Goal: Navigation & Orientation: Find specific page/section

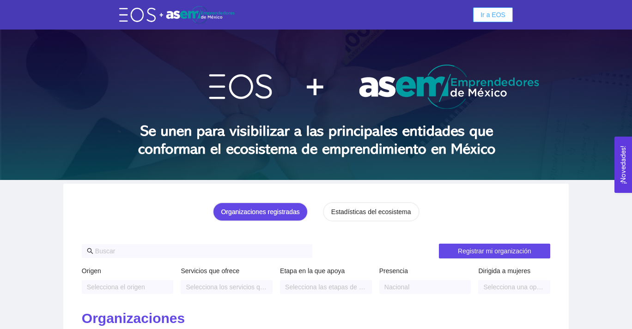
click at [501, 16] on span "Ir a EOS" at bounding box center [492, 15] width 25 height 10
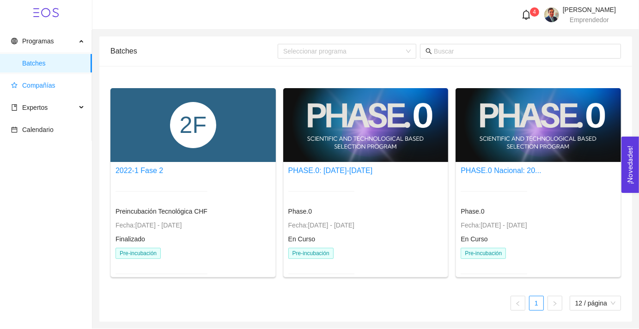
click at [39, 88] on span "Compañías" at bounding box center [38, 85] width 33 height 7
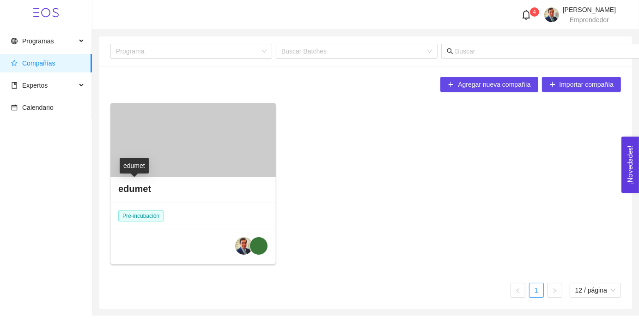
click at [145, 190] on h4 "edumet" at bounding box center [134, 188] width 33 height 13
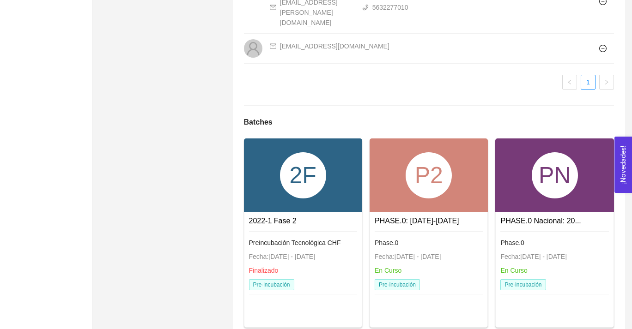
scroll to position [1080, 0]
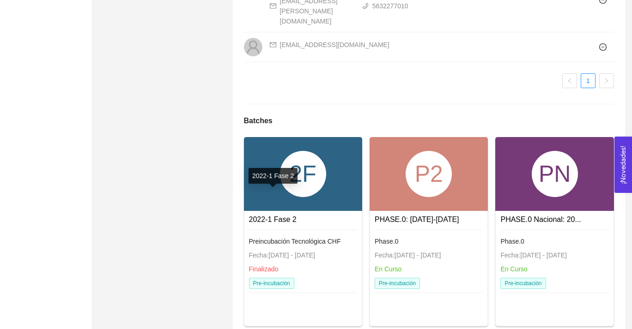
click at [286, 216] on link "2022-1 Fase 2" at bounding box center [273, 220] width 48 height 8
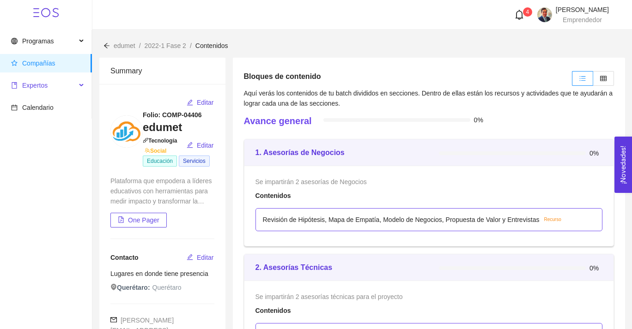
click at [72, 86] on span "Expertos" at bounding box center [43, 85] width 65 height 18
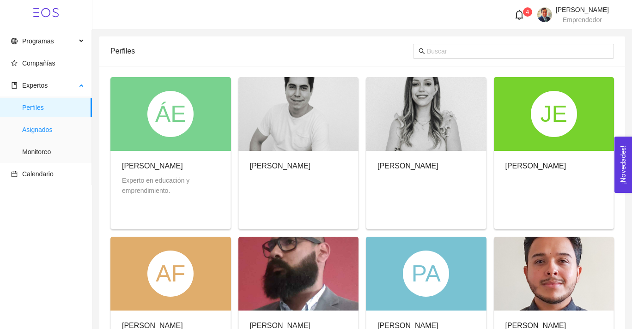
click at [35, 131] on span "Asignados" at bounding box center [53, 130] width 62 height 18
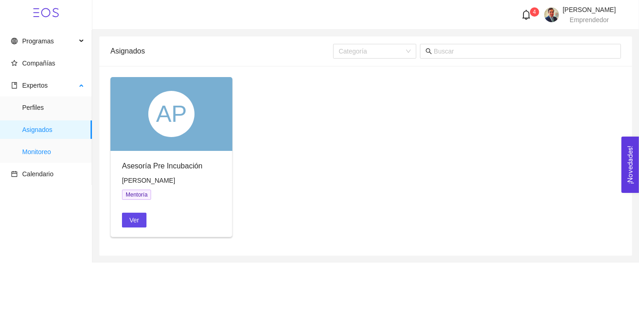
click at [50, 154] on span "Monitoreo" at bounding box center [53, 152] width 62 height 18
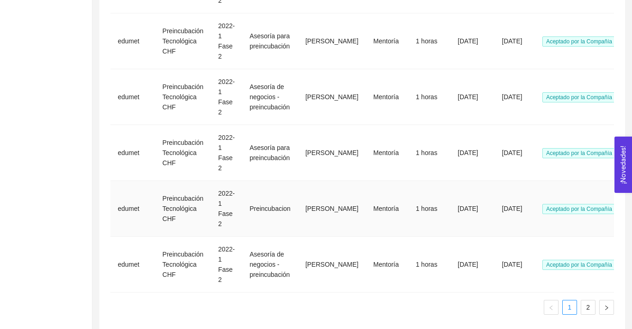
scroll to position [440, 0]
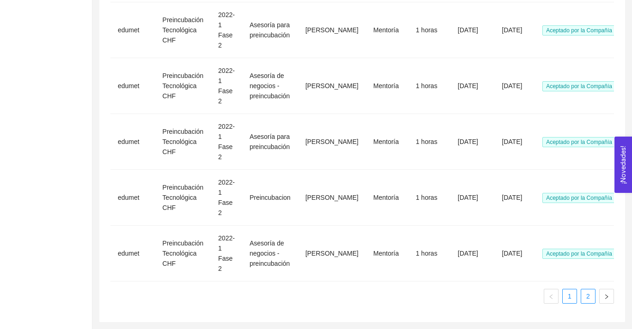
click at [594, 290] on link "2" at bounding box center [588, 297] width 14 height 14
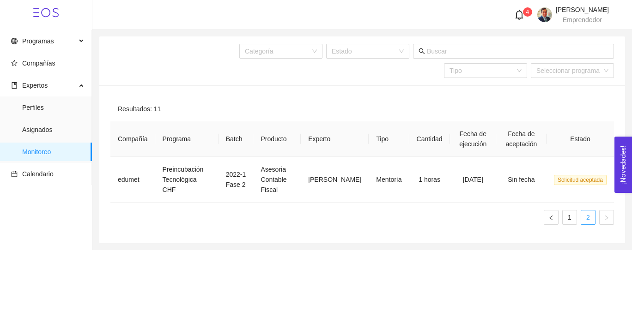
scroll to position [0, 0]
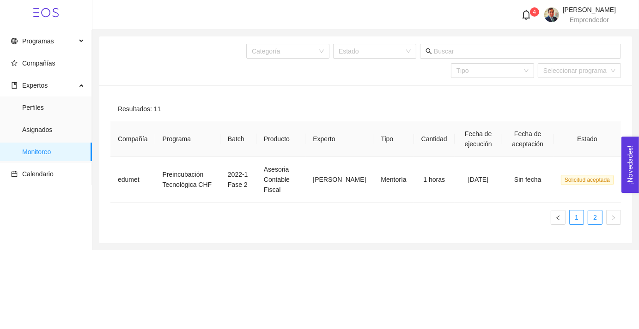
click at [577, 221] on link "1" at bounding box center [576, 218] width 14 height 14
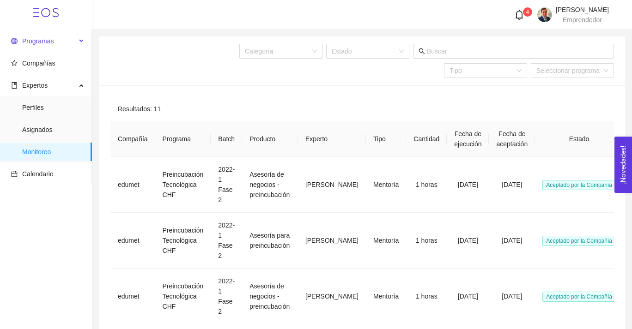
click at [39, 44] on span "Programas" at bounding box center [37, 40] width 31 height 7
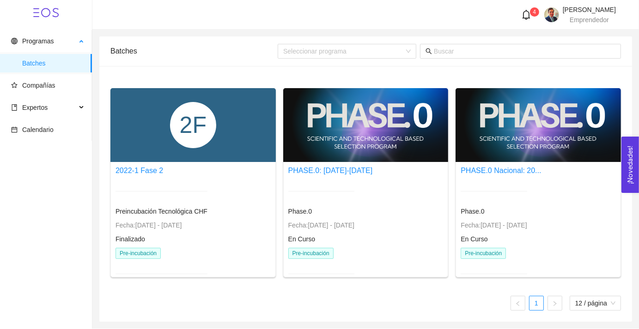
click at [34, 63] on span "Batches" at bounding box center [53, 63] width 62 height 18
click at [34, 42] on span "Programas" at bounding box center [37, 40] width 31 height 7
click at [37, 86] on span "Compañías" at bounding box center [38, 85] width 33 height 7
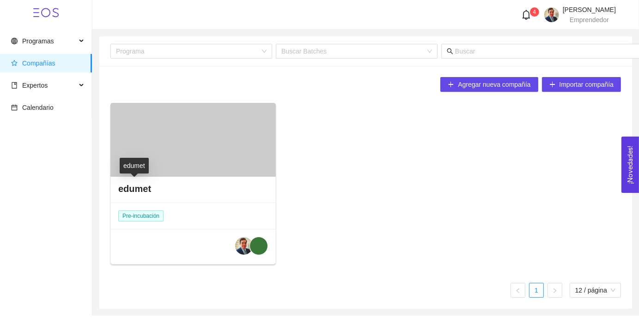
click at [132, 185] on h4 "edumet" at bounding box center [134, 188] width 33 height 13
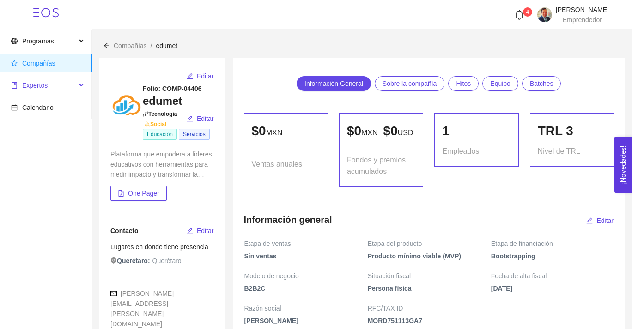
click at [73, 88] on span "Expertos" at bounding box center [43, 85] width 65 height 18
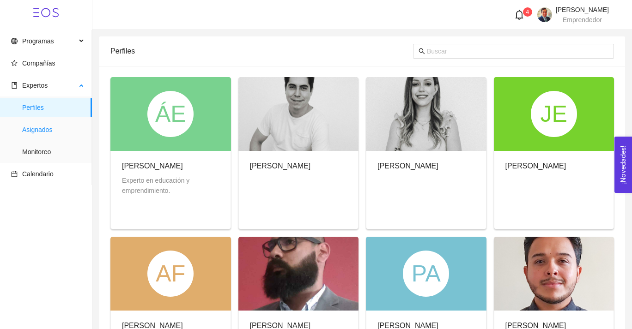
click at [45, 133] on span "Asignados" at bounding box center [53, 130] width 62 height 18
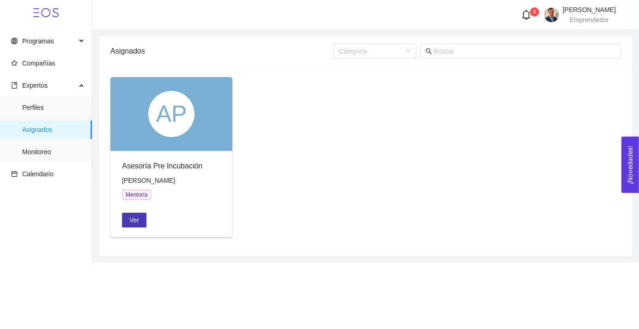
click at [139, 219] on button "Ver" at bounding box center [134, 220] width 24 height 15
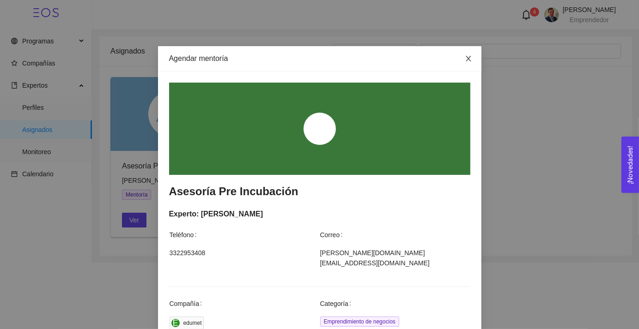
click at [465, 59] on icon "close" at bounding box center [468, 58] width 7 height 7
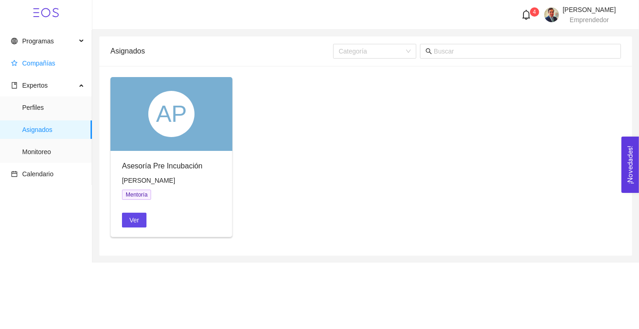
click at [41, 65] on span "Compañías" at bounding box center [38, 63] width 33 height 7
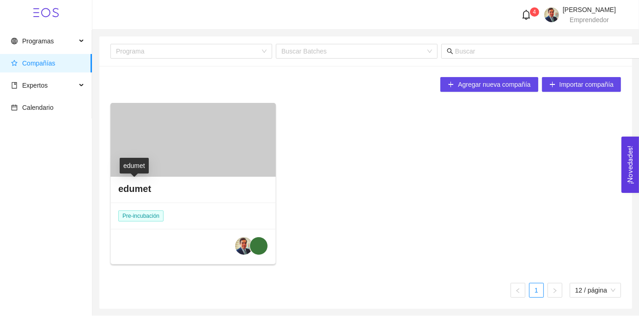
click at [126, 185] on h4 "edumet" at bounding box center [134, 188] width 33 height 13
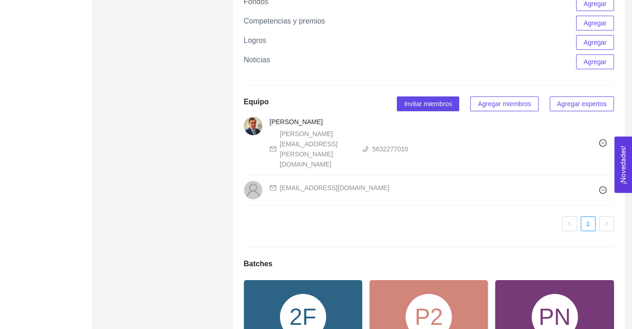
scroll to position [1080, 0]
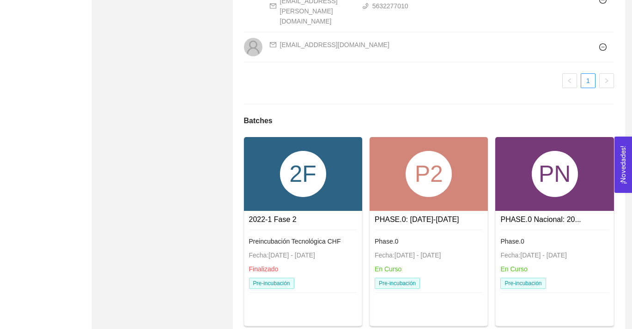
click at [436, 252] on span "Fecha: [DATE] - [DATE]" at bounding box center [407, 255] width 66 height 7
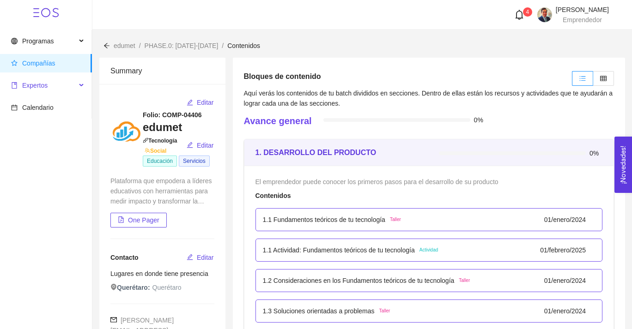
click at [45, 86] on span "Expertos" at bounding box center [34, 85] width 25 height 7
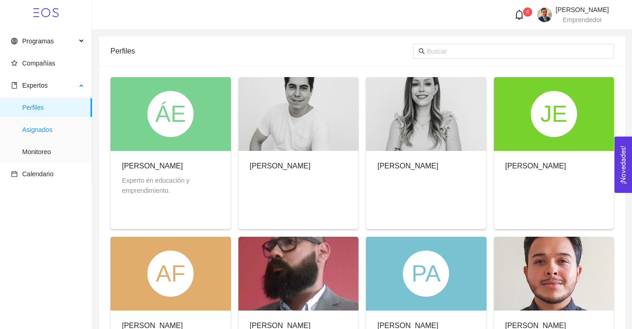
click at [48, 132] on span "Asignados" at bounding box center [53, 130] width 62 height 18
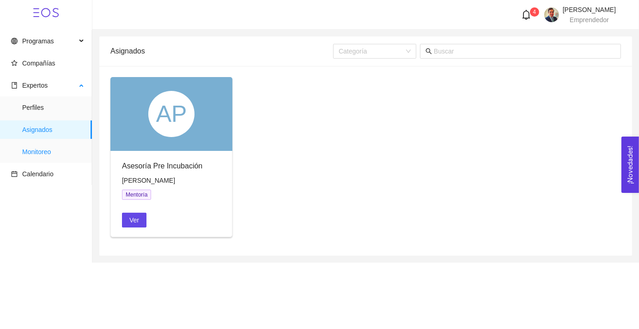
click at [46, 155] on span "Monitoreo" at bounding box center [53, 152] width 62 height 18
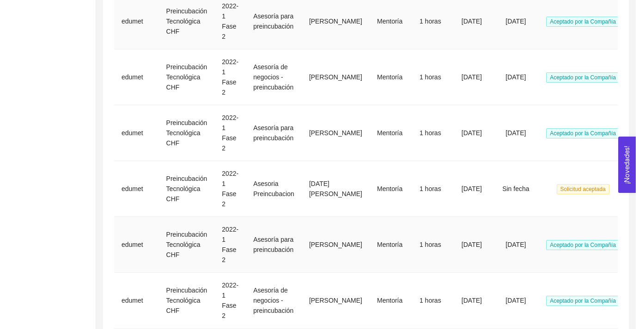
scroll to position [221, 0]
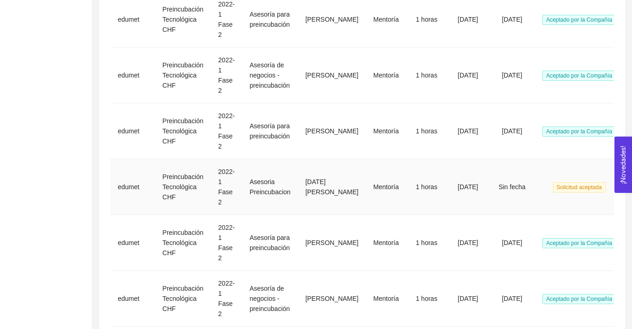
click at [569, 188] on span "Solicitud aceptada" at bounding box center [579, 187] width 53 height 10
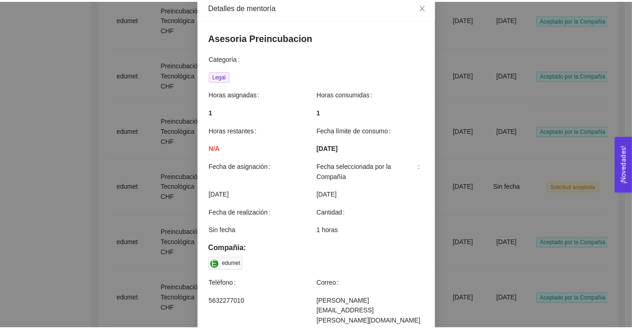
scroll to position [0, 0]
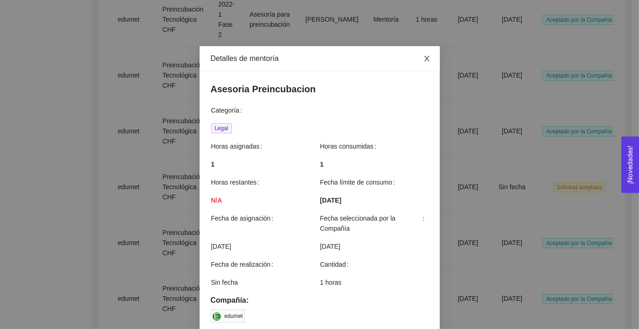
click at [423, 61] on icon "close" at bounding box center [426, 58] width 7 height 7
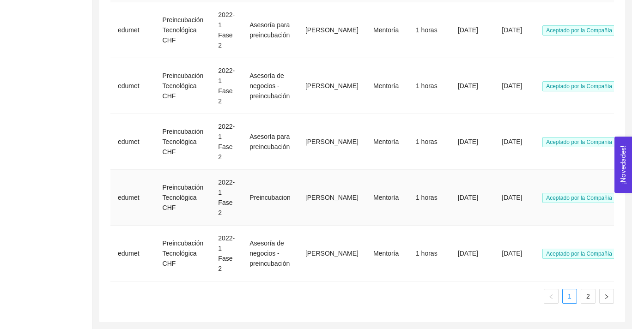
scroll to position [440, 0]
click at [582, 290] on link "2" at bounding box center [588, 297] width 14 height 14
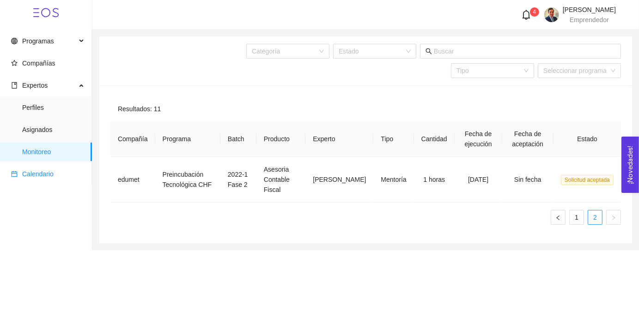
click at [44, 180] on span "Calendario" at bounding box center [47, 174] width 73 height 18
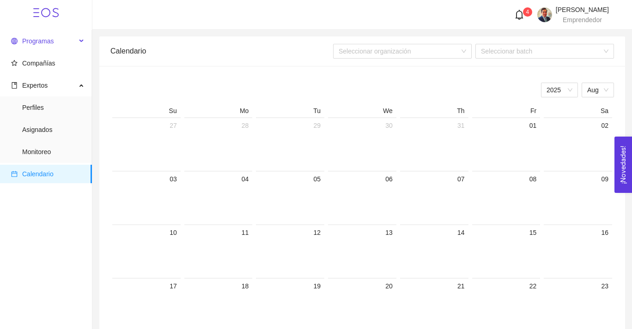
click at [51, 45] on span "Programas" at bounding box center [37, 40] width 31 height 7
